Goal: Task Accomplishment & Management: Manage account settings

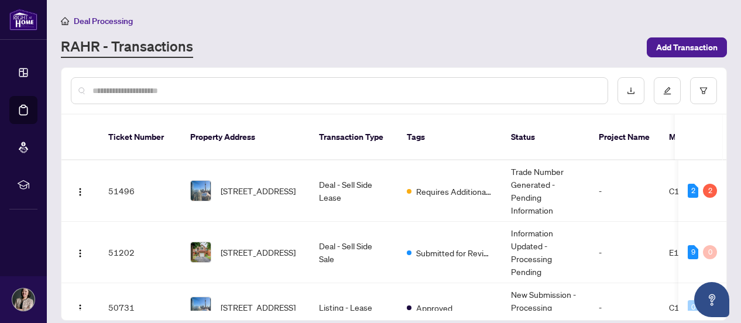
scroll to position [59, 0]
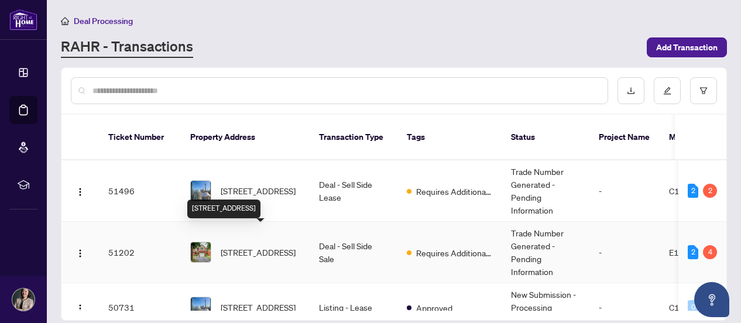
click at [247, 246] on span "[STREET_ADDRESS]" at bounding box center [258, 252] width 75 height 13
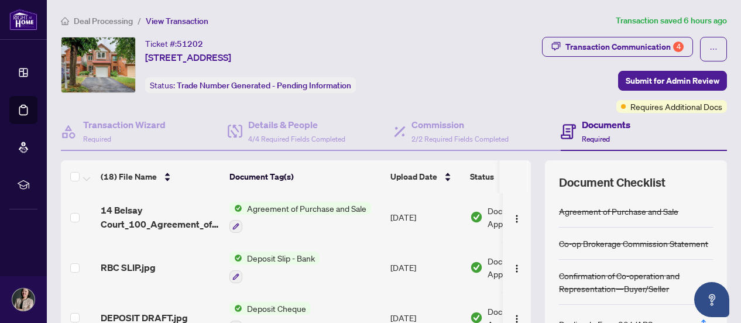
click at [110, 22] on span "Deal Processing" at bounding box center [103, 21] width 59 height 11
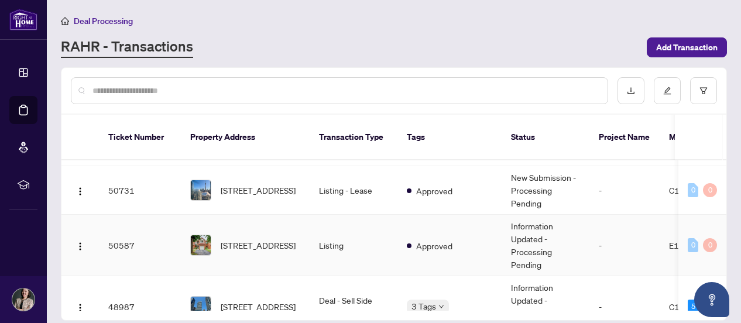
scroll to position [176, 0]
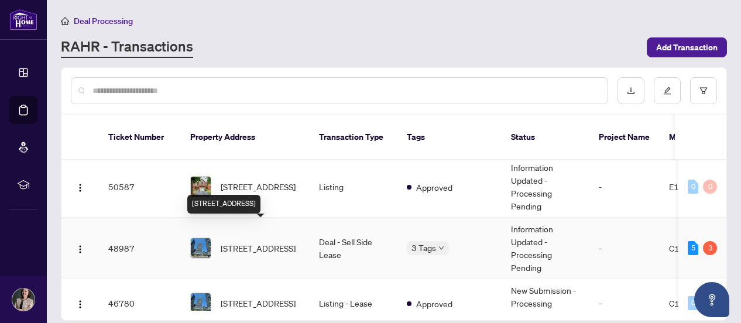
click at [282, 242] on span "[STREET_ADDRESS]" at bounding box center [258, 248] width 75 height 13
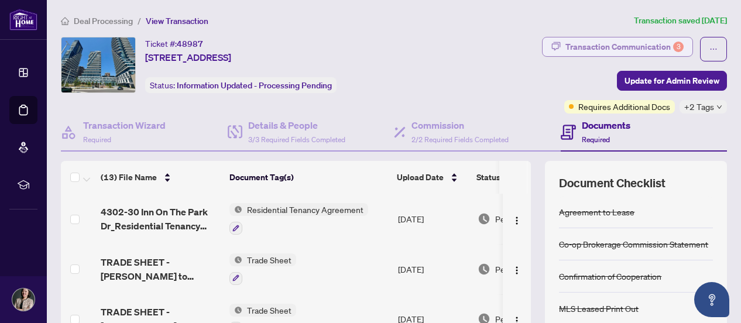
click at [588, 47] on div "Transaction Communication 3" at bounding box center [625, 46] width 118 height 19
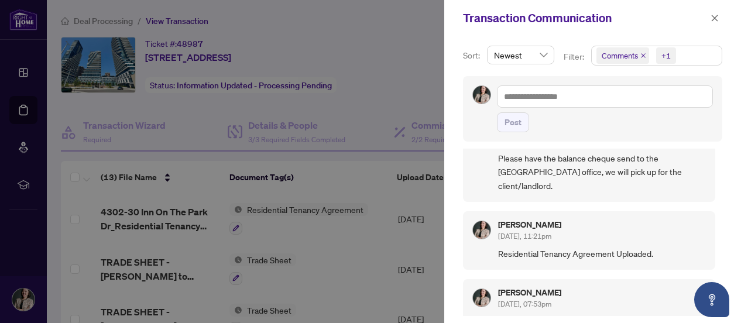
scroll to position [59, 0]
